Goal: Find specific page/section: Find specific page/section

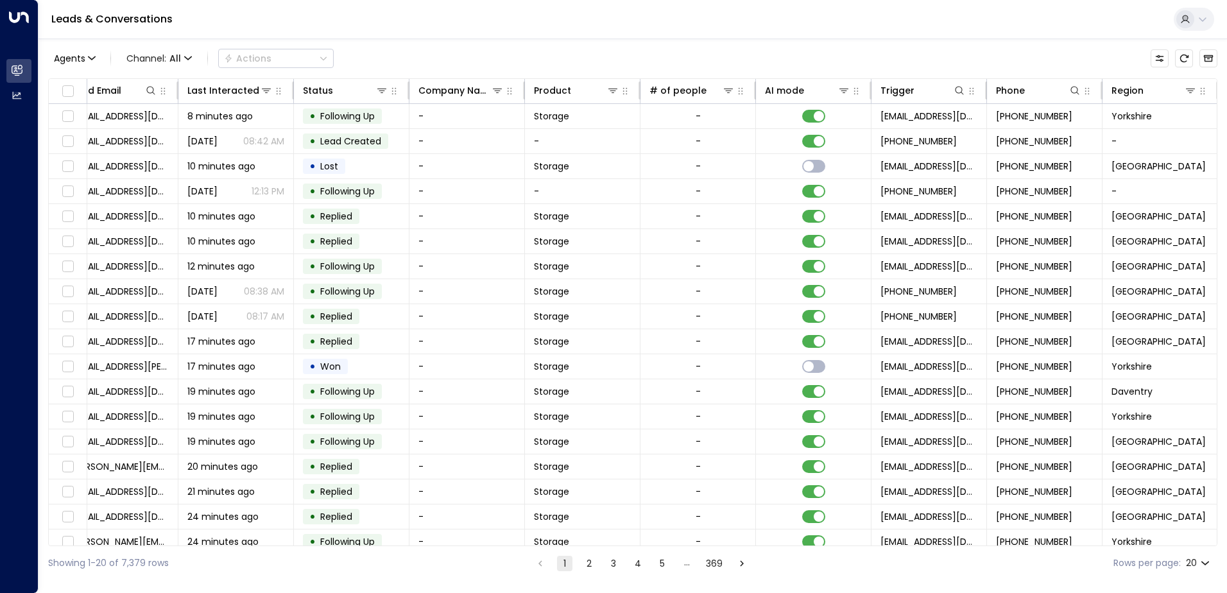
scroll to position [0, 262]
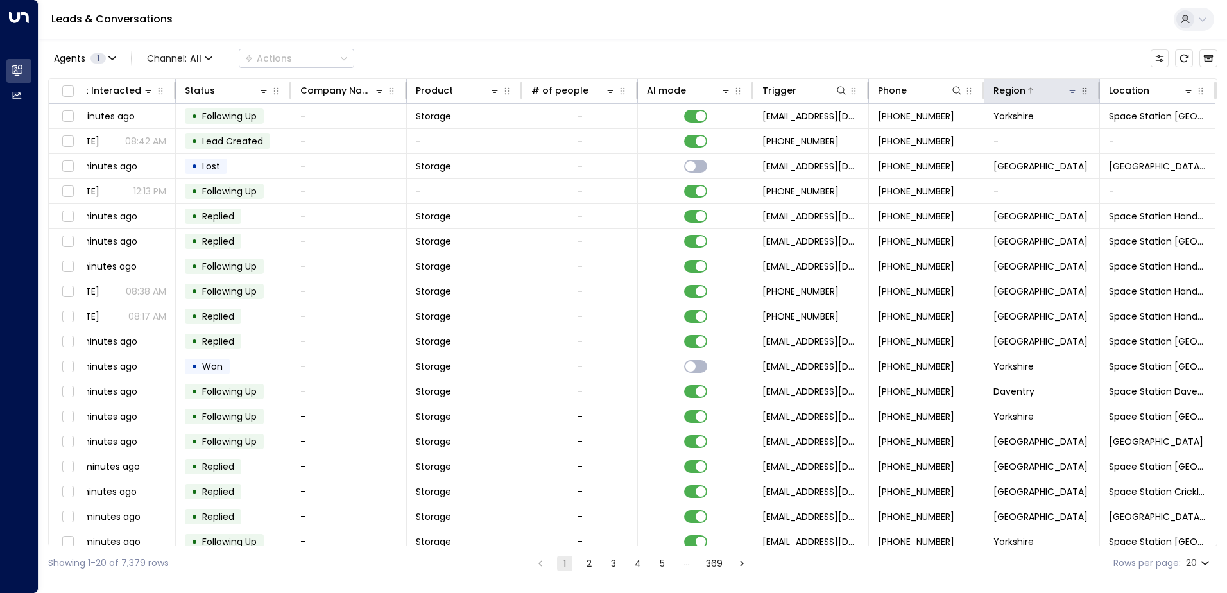
click at [1068, 90] on icon at bounding box center [1073, 90] width 10 height 10
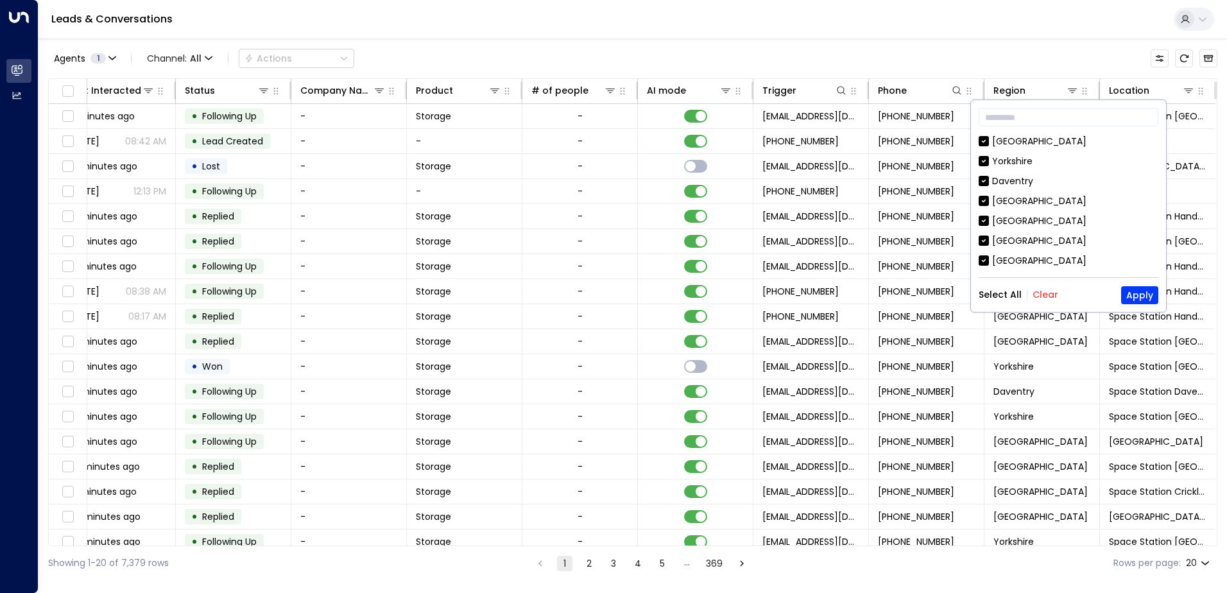
click at [1042, 291] on button "Clear" at bounding box center [1046, 295] width 26 height 10
click at [1017, 244] on div "[GEOGRAPHIC_DATA]" at bounding box center [1039, 240] width 94 height 13
click at [1144, 296] on button "Apply" at bounding box center [1139, 295] width 37 height 18
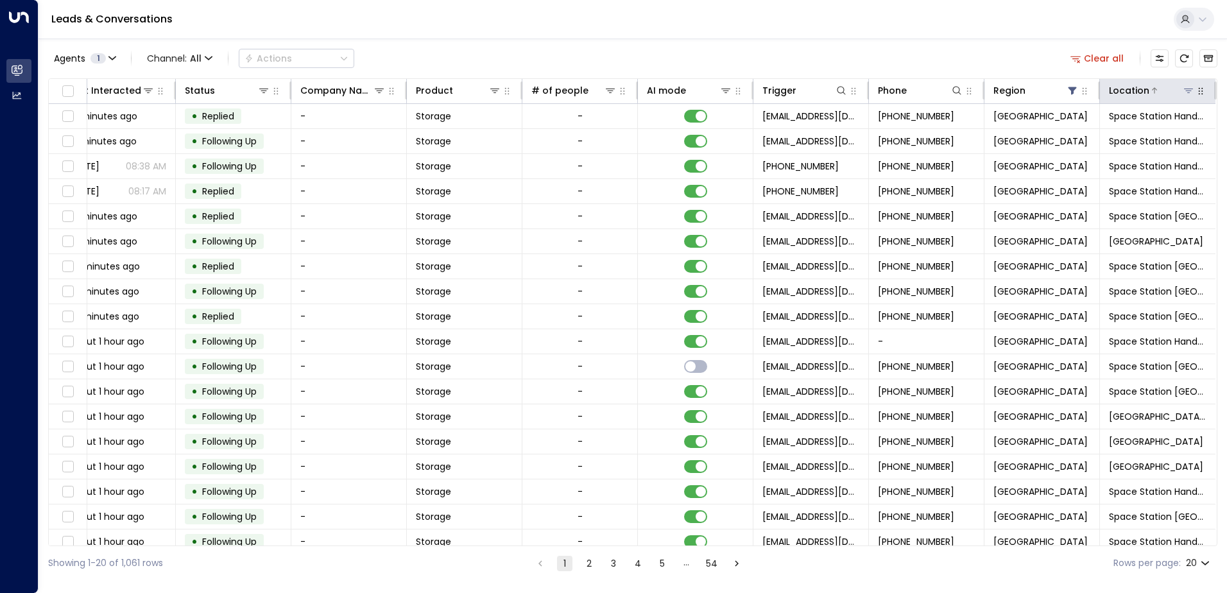
click at [1189, 91] on icon at bounding box center [1189, 90] width 10 height 10
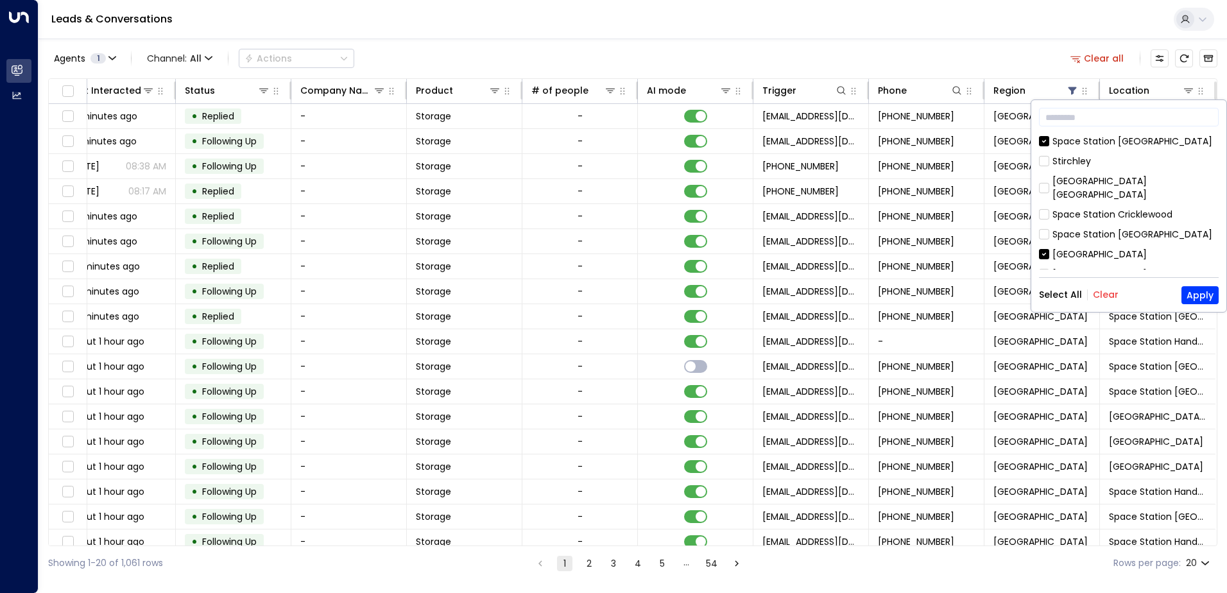
drag, startPoint x: 1103, startPoint y: 293, endPoint x: 1094, endPoint y: 228, distance: 66.0
click at [1102, 293] on button "Clear" at bounding box center [1106, 295] width 26 height 10
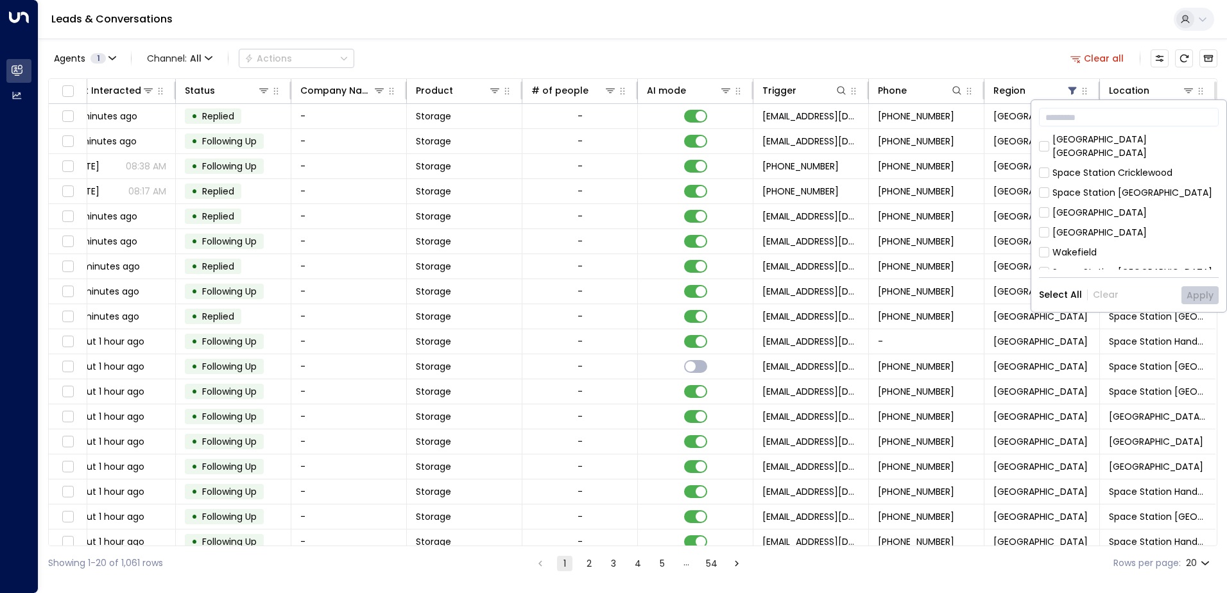
scroll to position [64, 0]
click at [1091, 184] on div "[GEOGRAPHIC_DATA]" at bounding box center [1100, 190] width 94 height 13
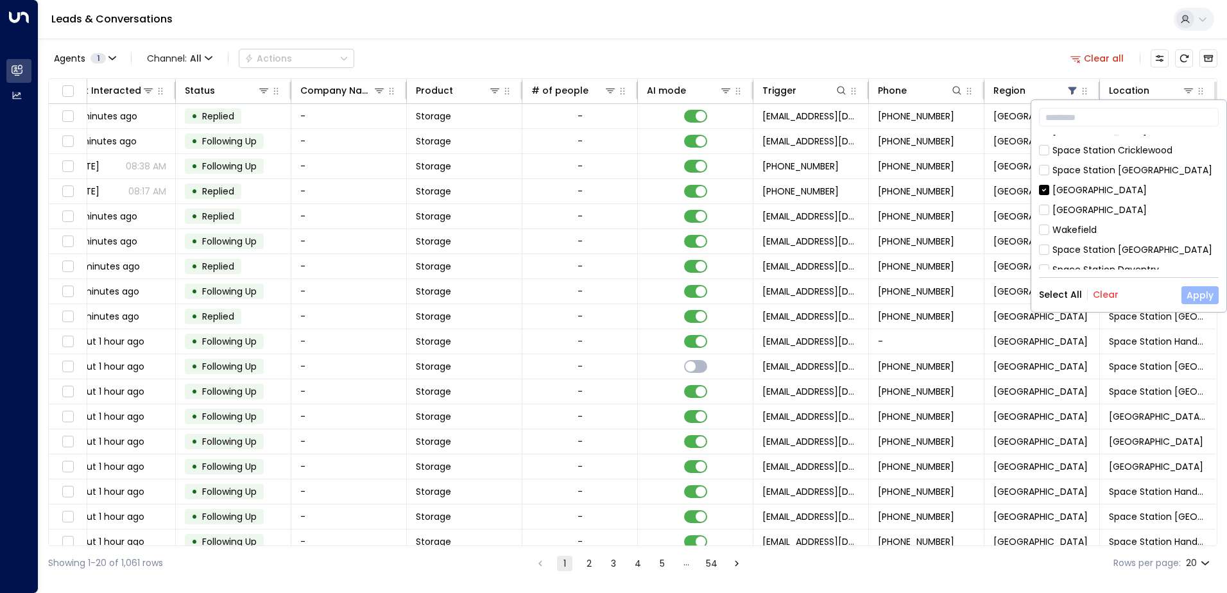
click at [1206, 286] on button "Apply" at bounding box center [1200, 295] width 37 height 18
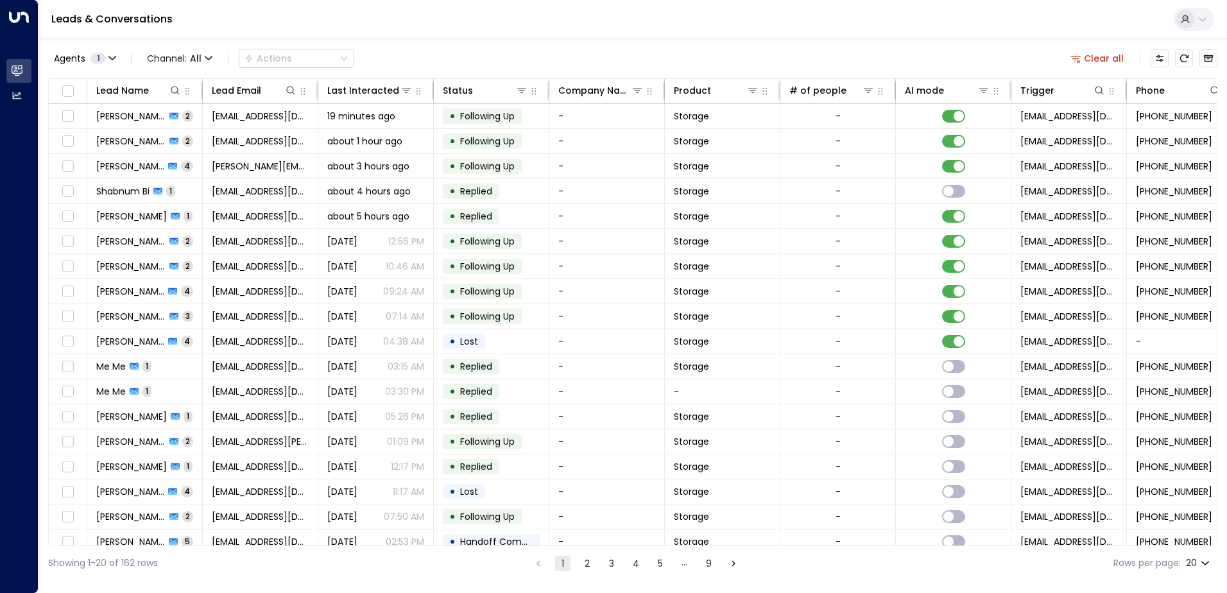
scroll to position [0, 262]
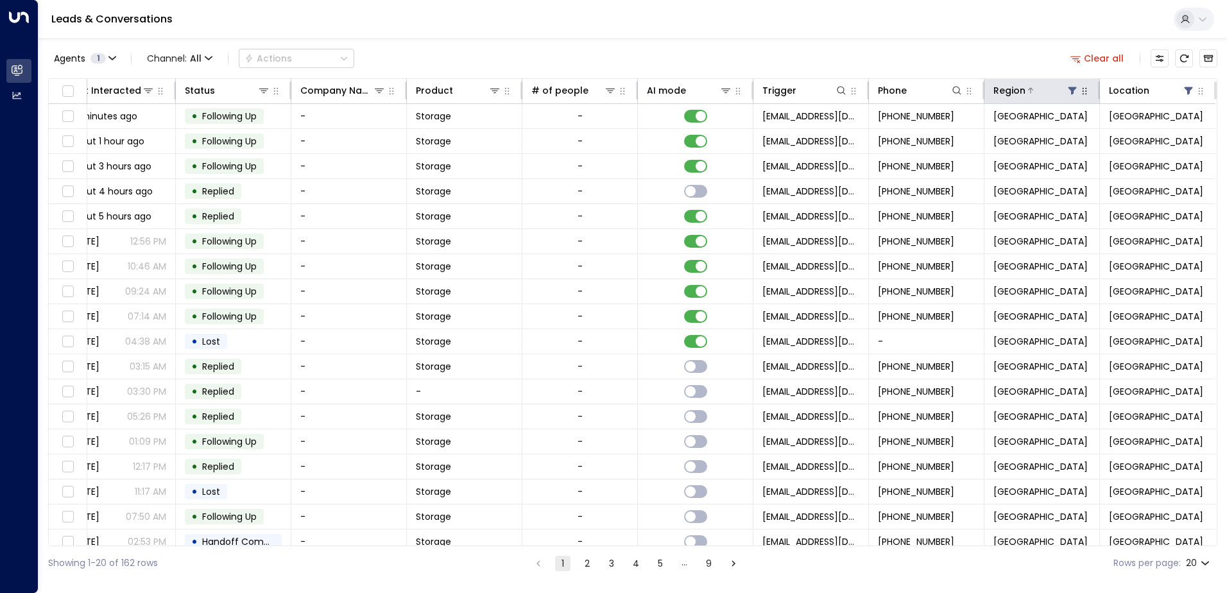
click at [1069, 90] on icon at bounding box center [1073, 91] width 8 height 8
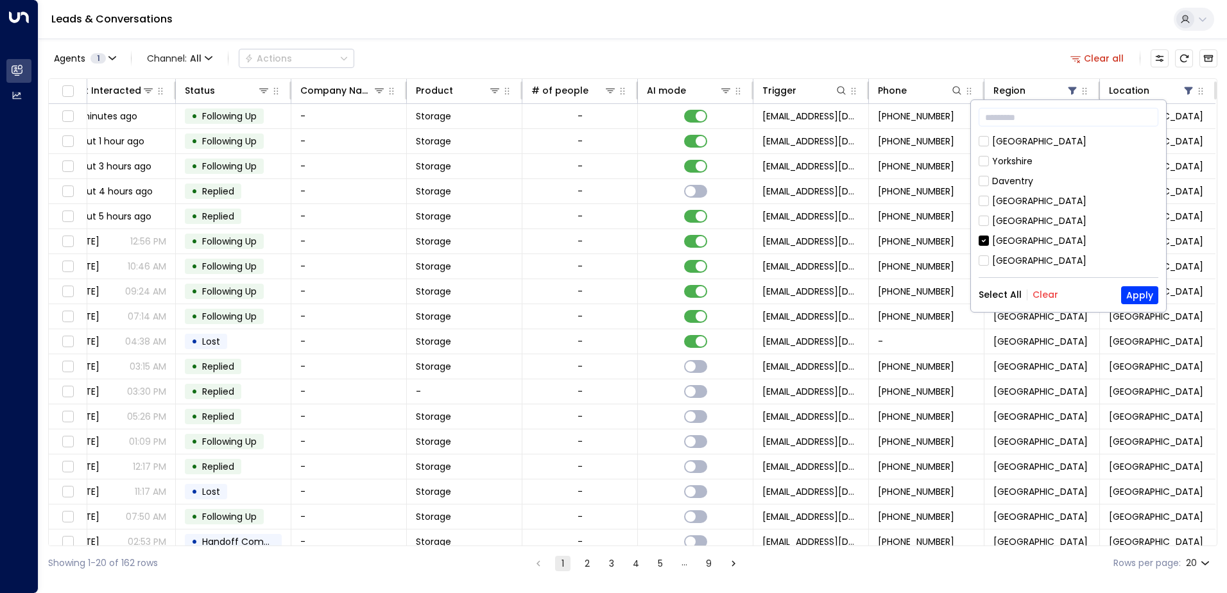
click at [1016, 236] on div "[GEOGRAPHIC_DATA]" at bounding box center [1039, 240] width 94 height 13
click at [1016, 198] on div "[GEOGRAPHIC_DATA]" at bounding box center [1039, 201] width 94 height 13
click at [1139, 294] on button "Apply" at bounding box center [1139, 295] width 37 height 18
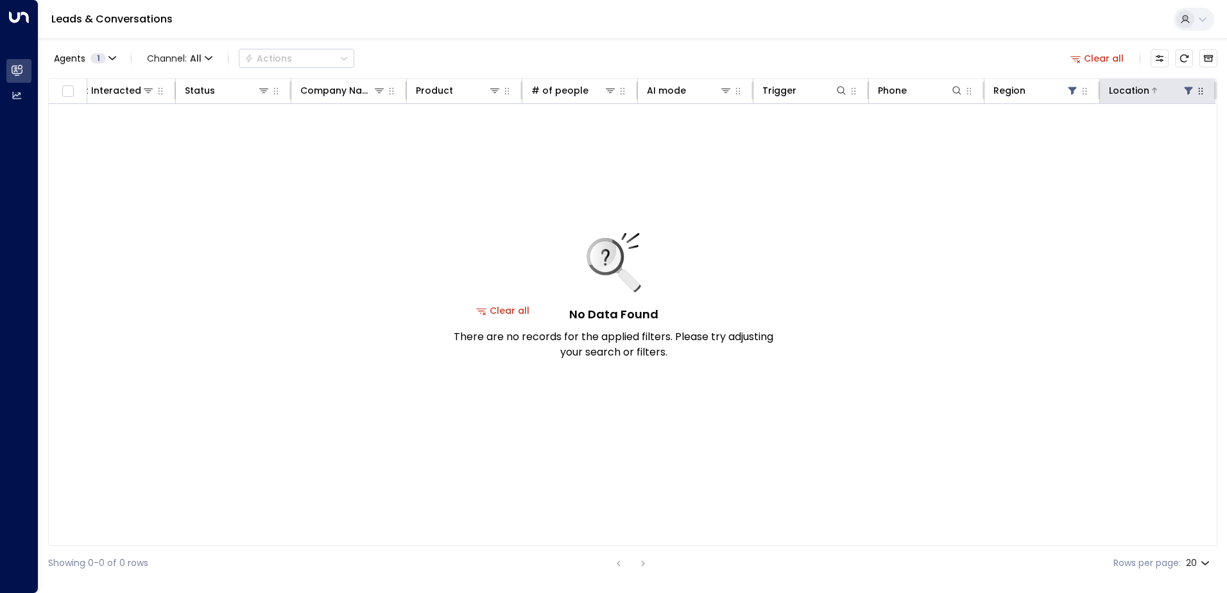
scroll to position [0, 258]
click at [1182, 92] on div at bounding box center [1173, 90] width 46 height 13
click at [1187, 87] on icon at bounding box center [1189, 90] width 10 height 10
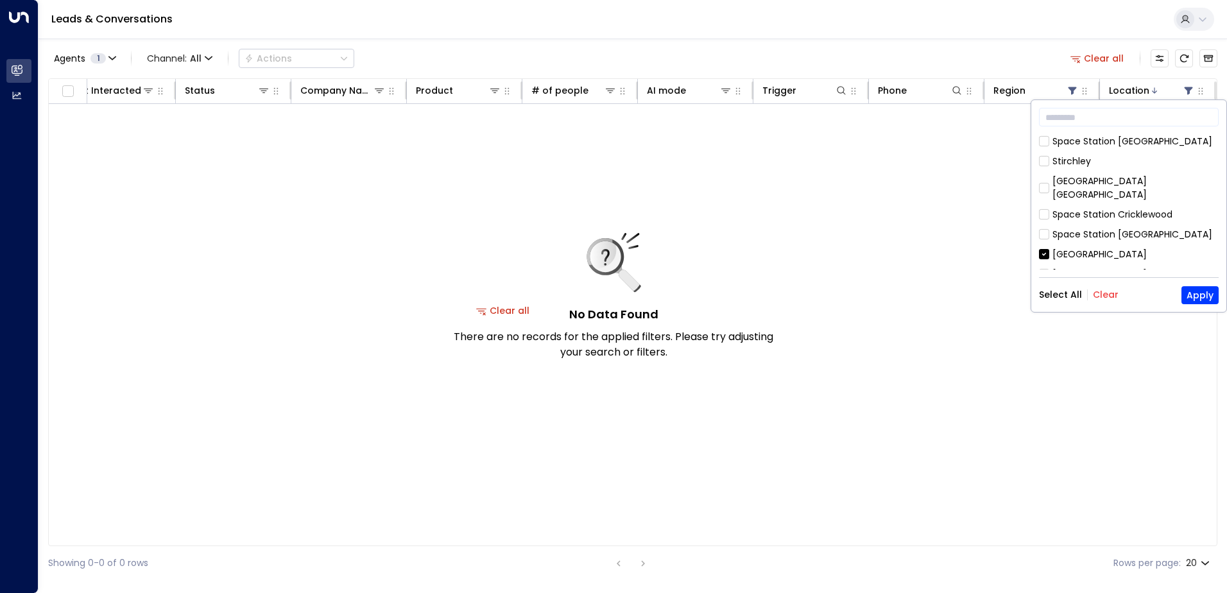
click at [1066, 248] on div "[GEOGRAPHIC_DATA]" at bounding box center [1100, 254] width 94 height 13
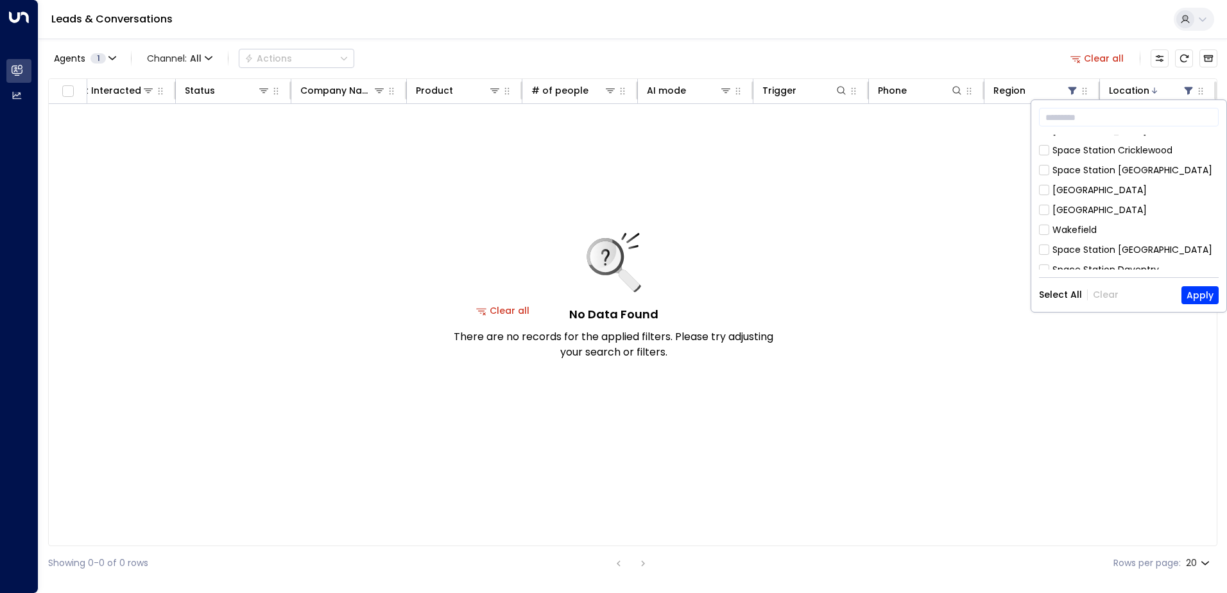
click at [1084, 144] on div "Space Station Cricklewood" at bounding box center [1113, 150] width 120 height 13
click at [1192, 291] on button "Apply" at bounding box center [1200, 295] width 37 height 18
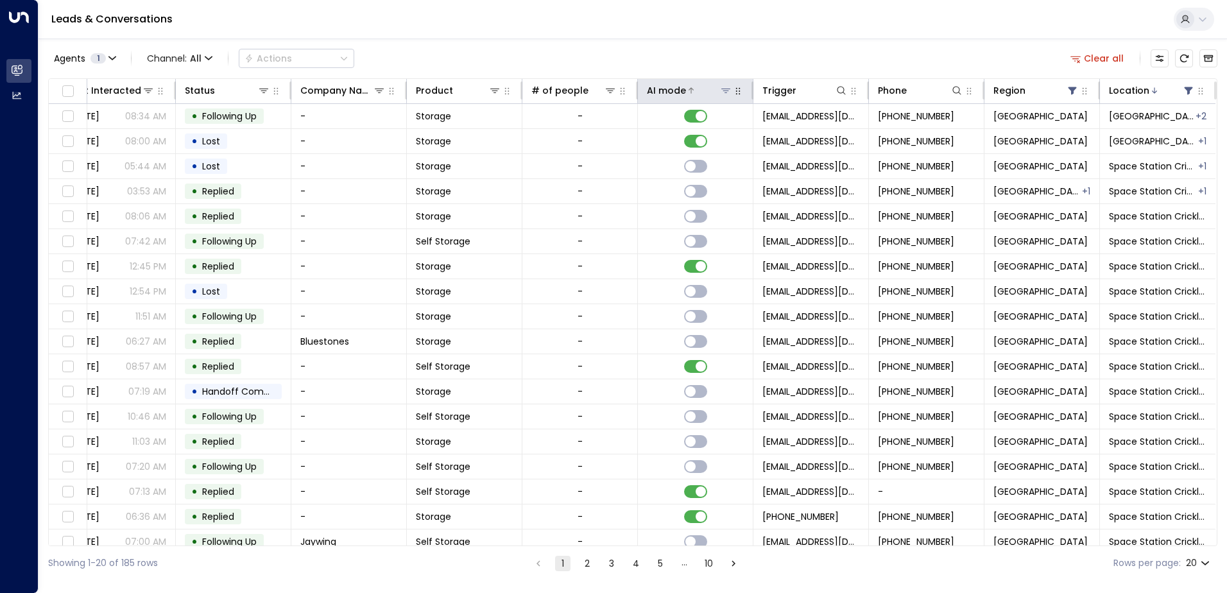
click at [669, 94] on div "AI mode" at bounding box center [666, 90] width 39 height 15
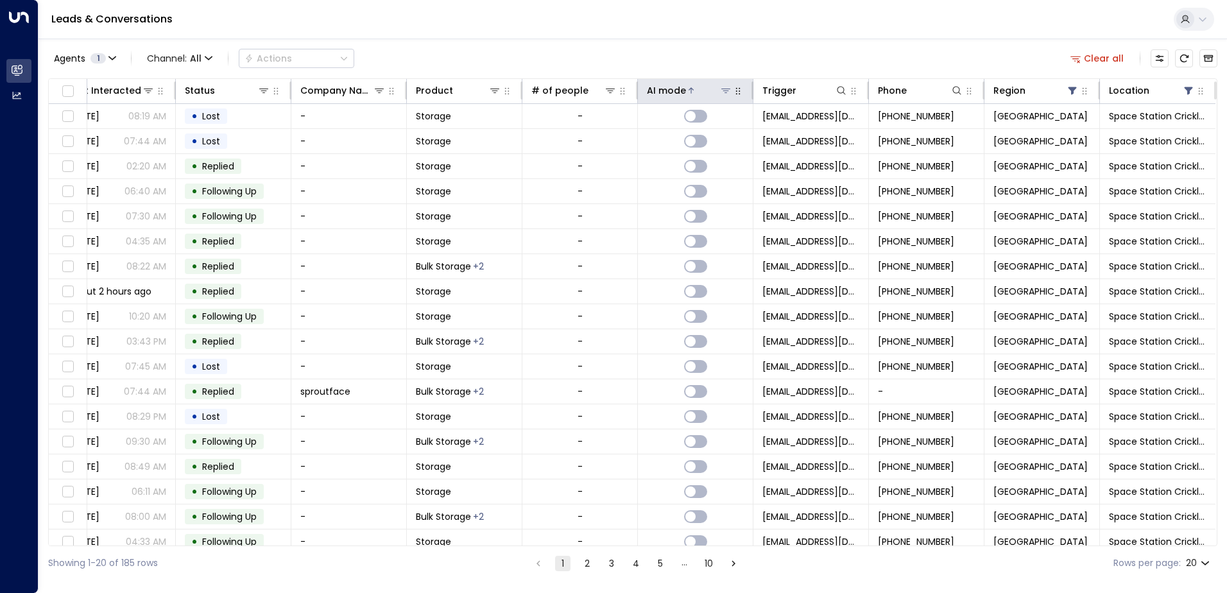
click at [669, 94] on div "AI mode" at bounding box center [666, 90] width 39 height 15
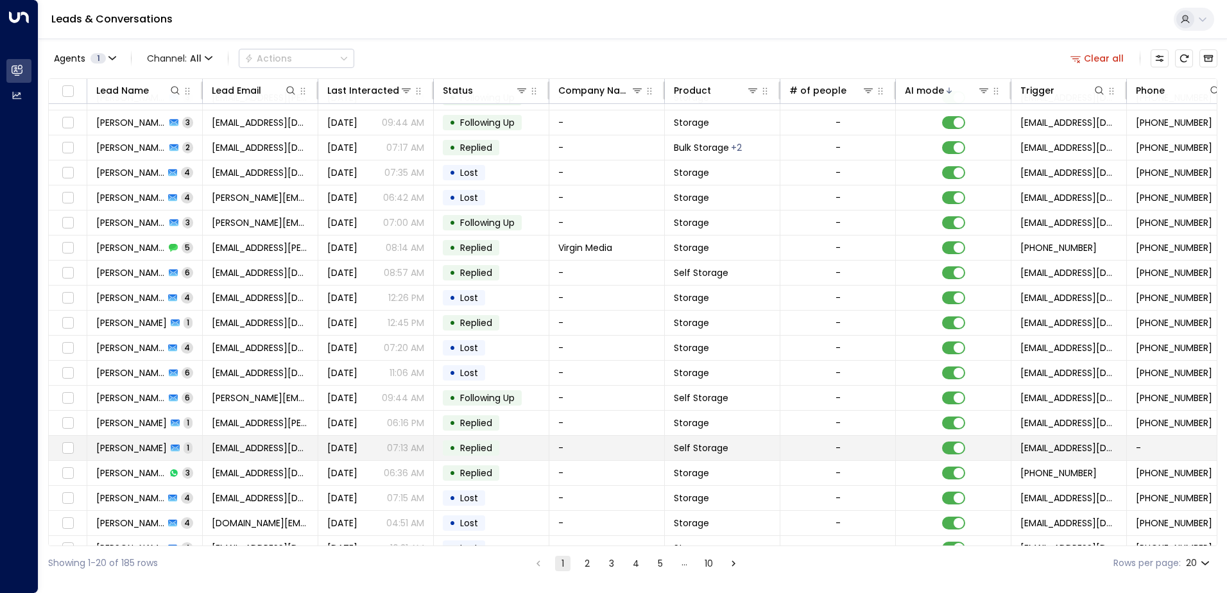
scroll to position [63, 0]
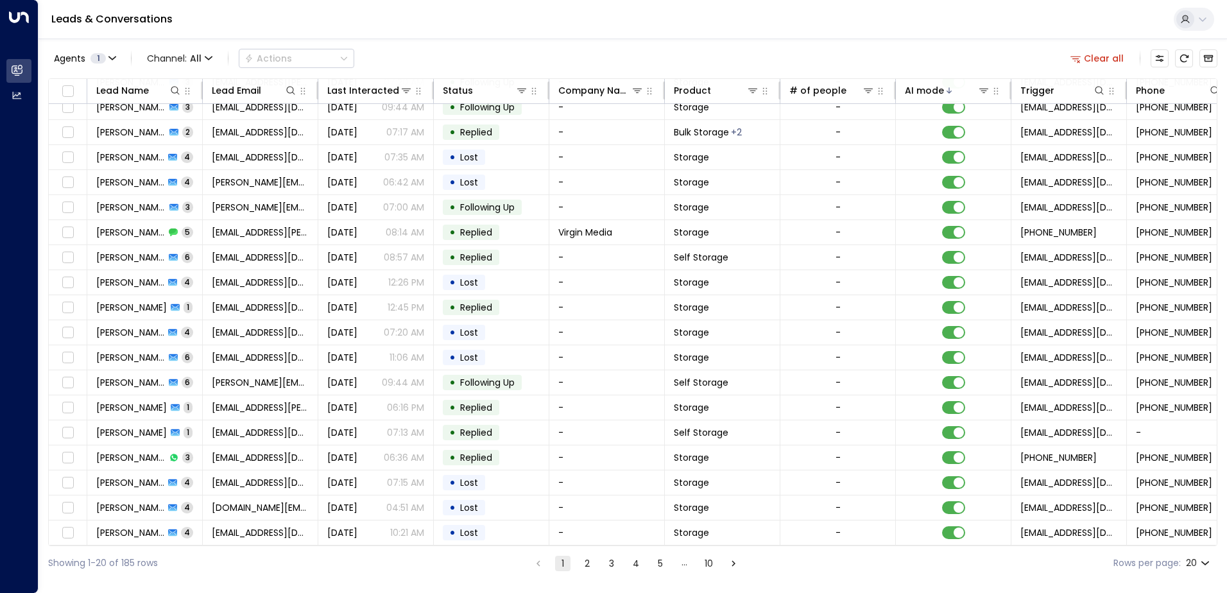
click at [584, 567] on button "2" at bounding box center [587, 563] width 15 height 15
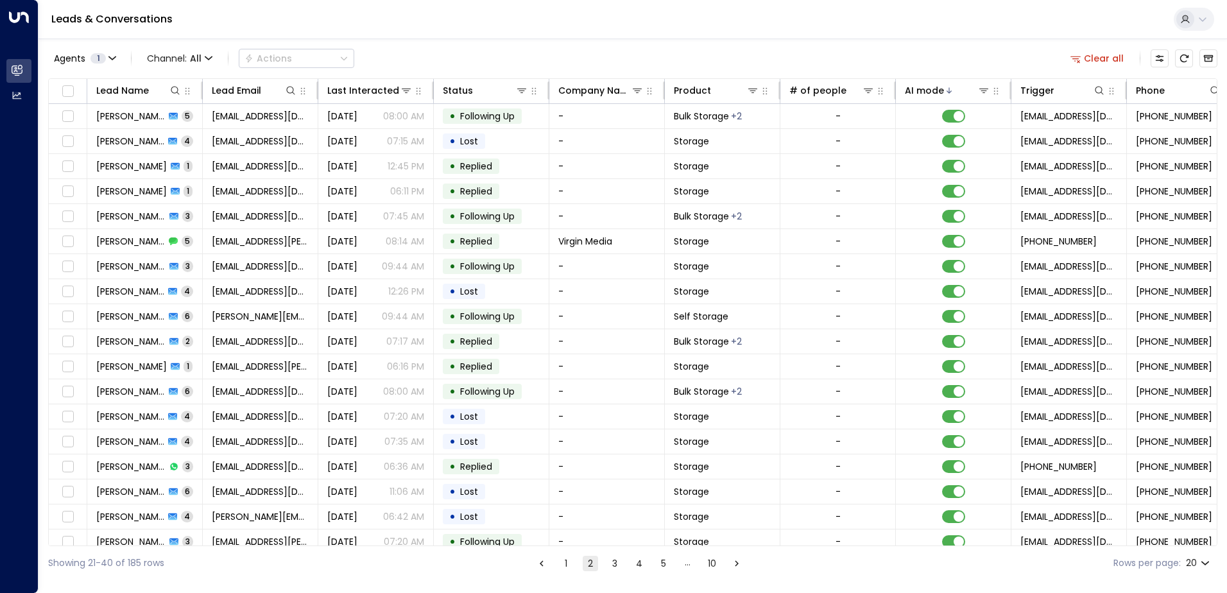
scroll to position [63, 0]
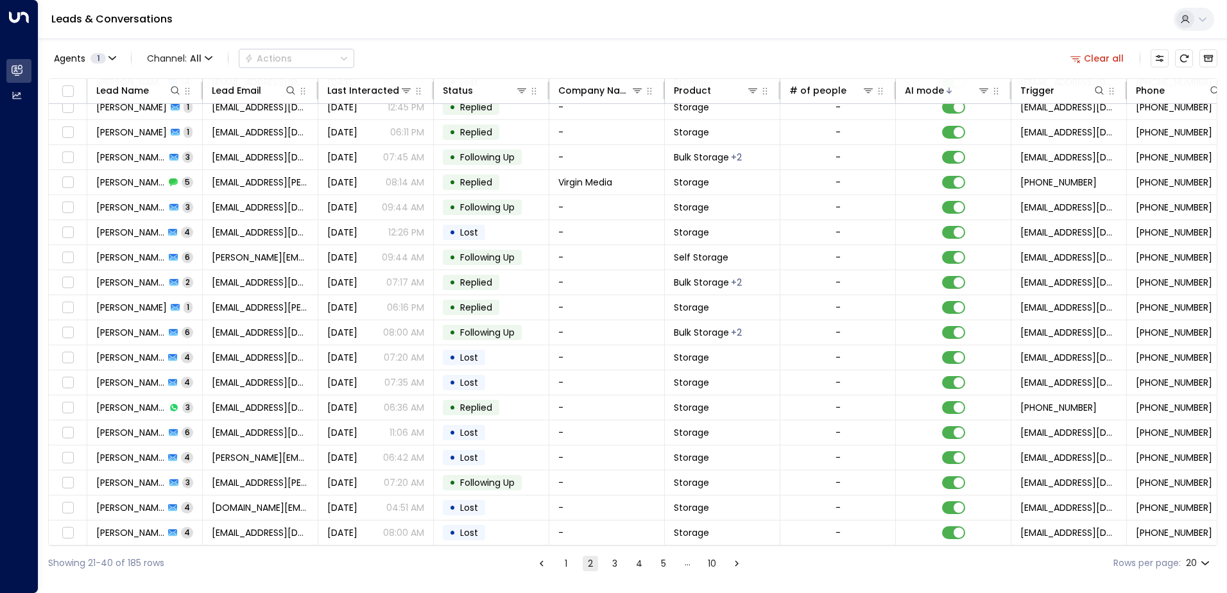
click at [611, 563] on button "3" at bounding box center [614, 563] width 15 height 15
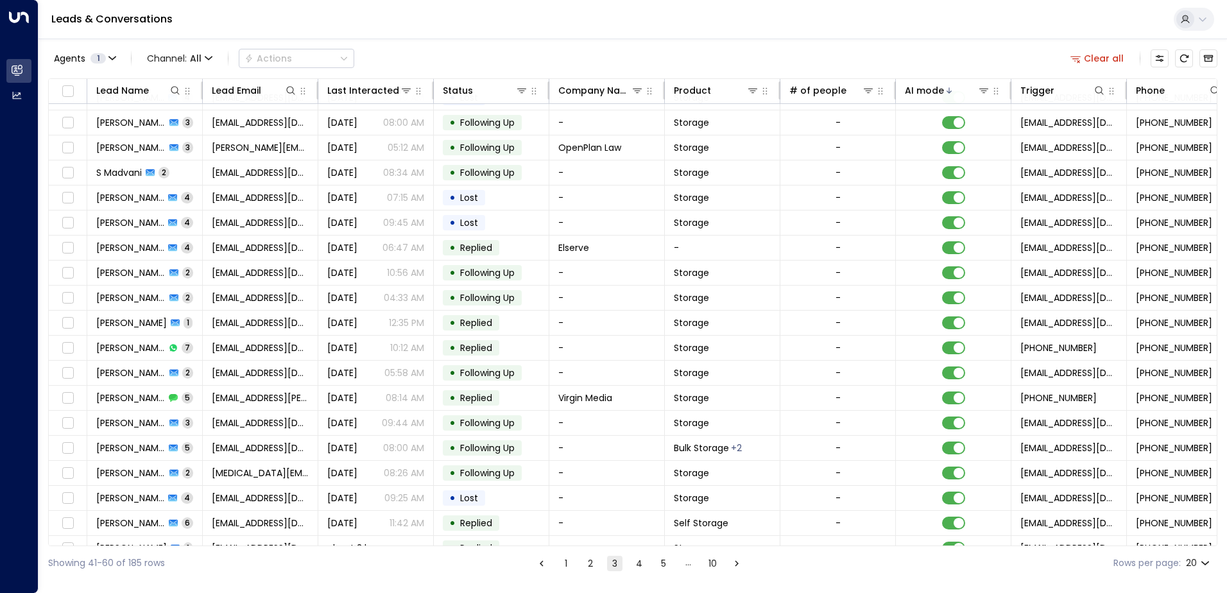
scroll to position [63, 0]
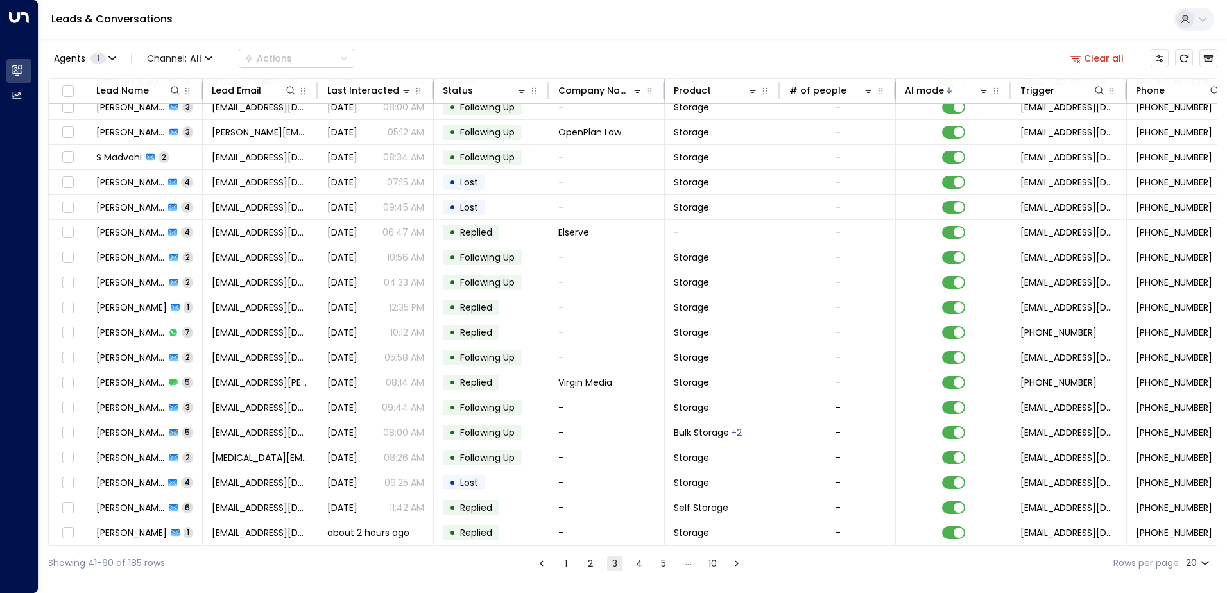
click at [639, 564] on button "4" at bounding box center [639, 563] width 15 height 15
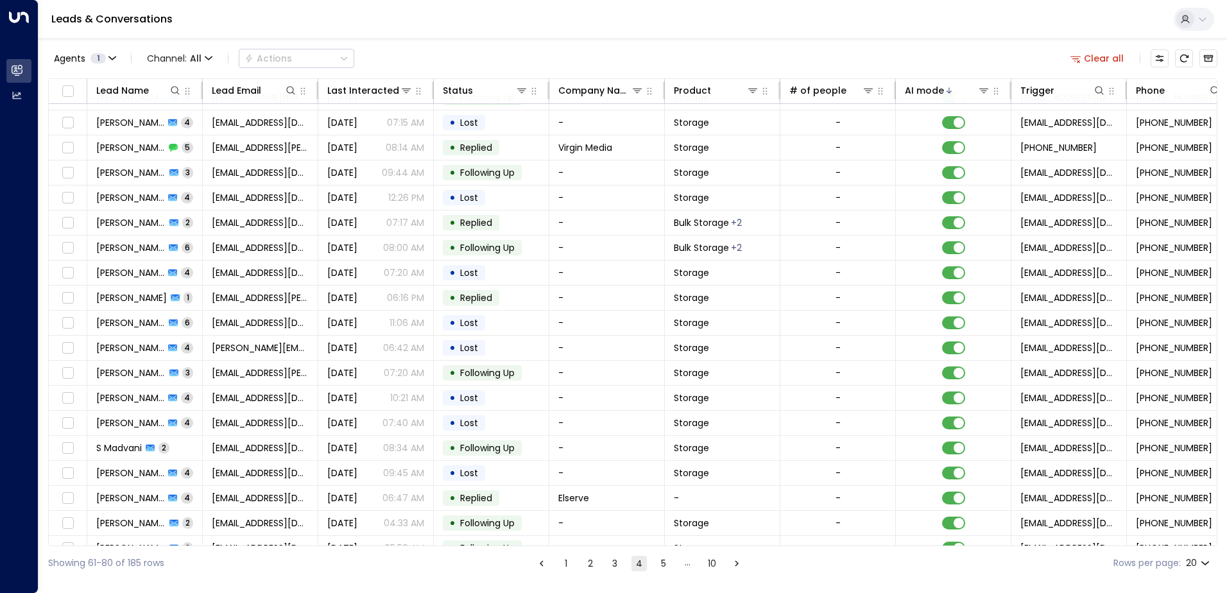
scroll to position [63, 0]
